Goal: Find specific page/section: Find specific page/section

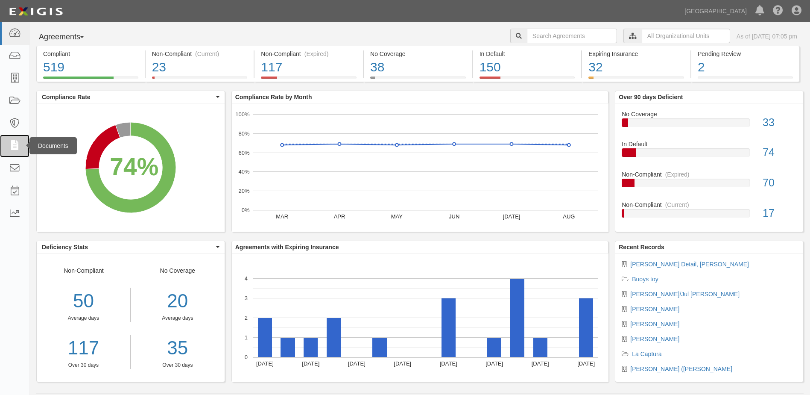
click at [15, 142] on icon at bounding box center [15, 146] width 12 height 10
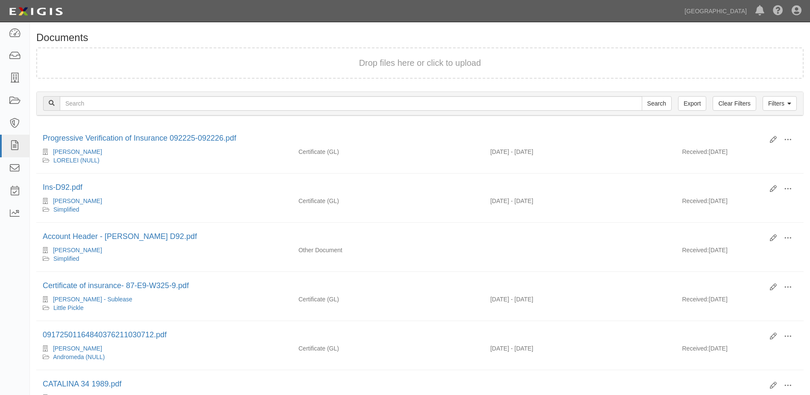
click at [15, 147] on icon at bounding box center [15, 146] width 12 height 10
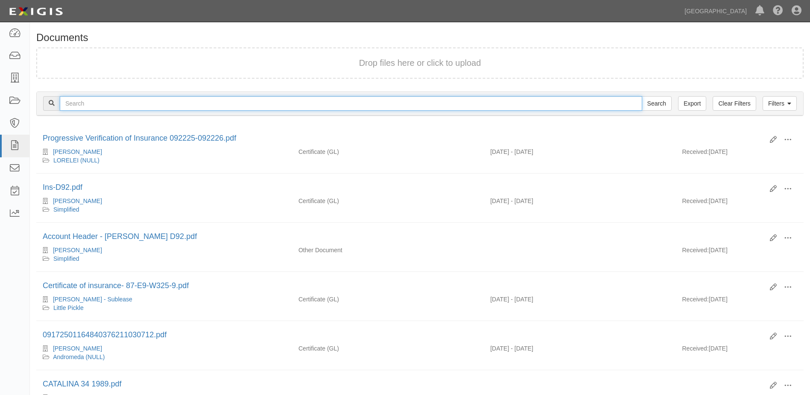
click at [90, 103] on input "text" at bounding box center [351, 103] width 583 height 15
type input "James Robertson"
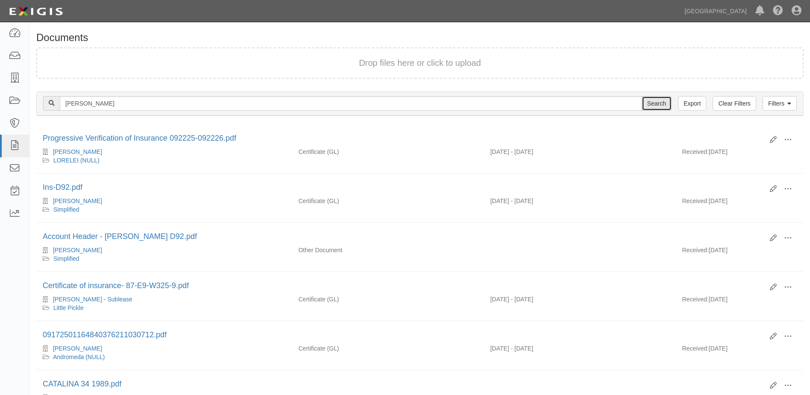
click at [649, 105] on input "Search" at bounding box center [657, 103] width 30 height 15
